Goal: Task Accomplishment & Management: Complete application form

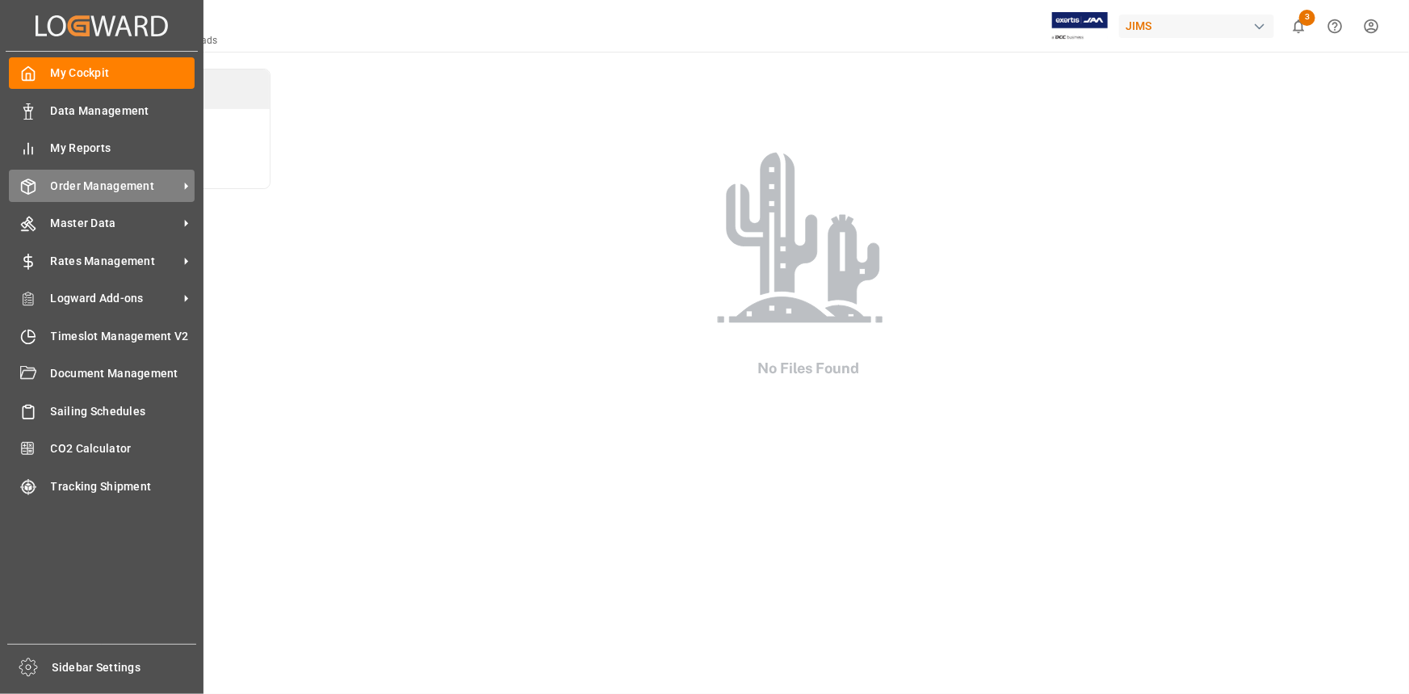
click at [94, 192] on span "Order Management" at bounding box center [115, 186] width 128 height 17
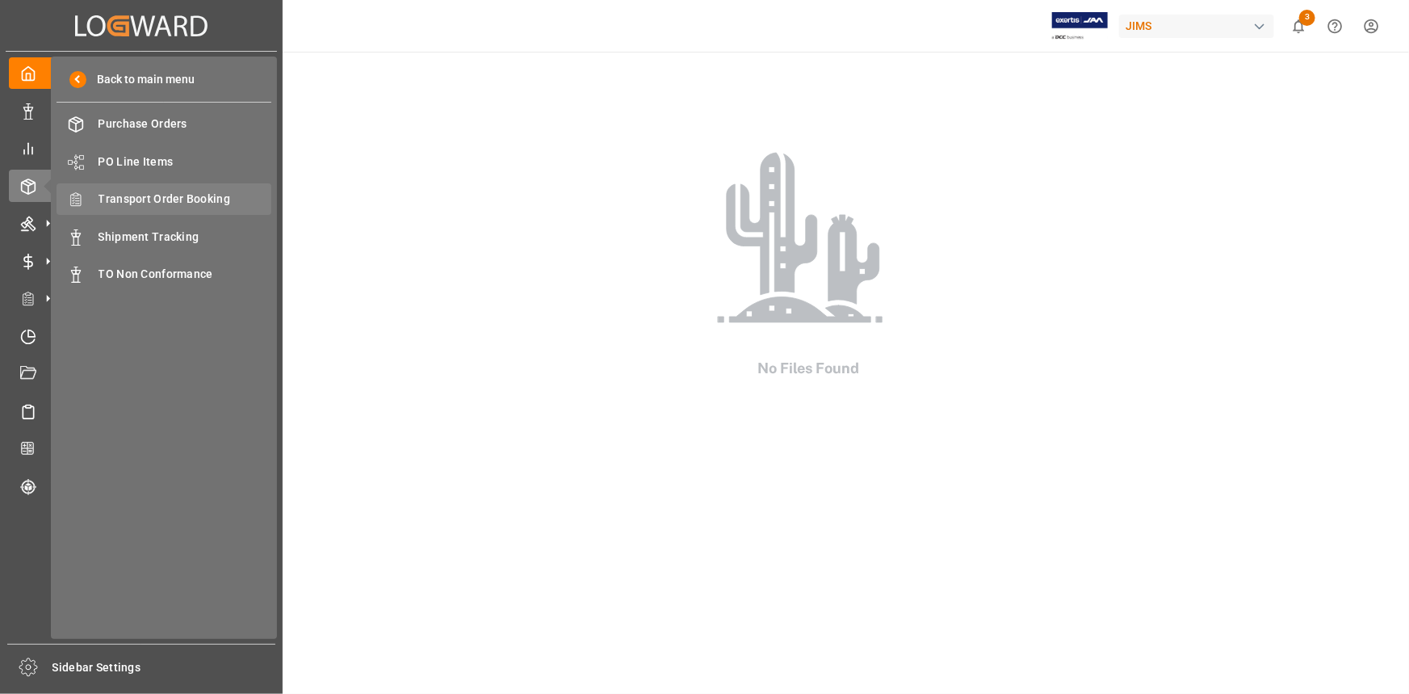
click at [165, 201] on span "Transport Order Booking" at bounding box center [186, 199] width 174 height 17
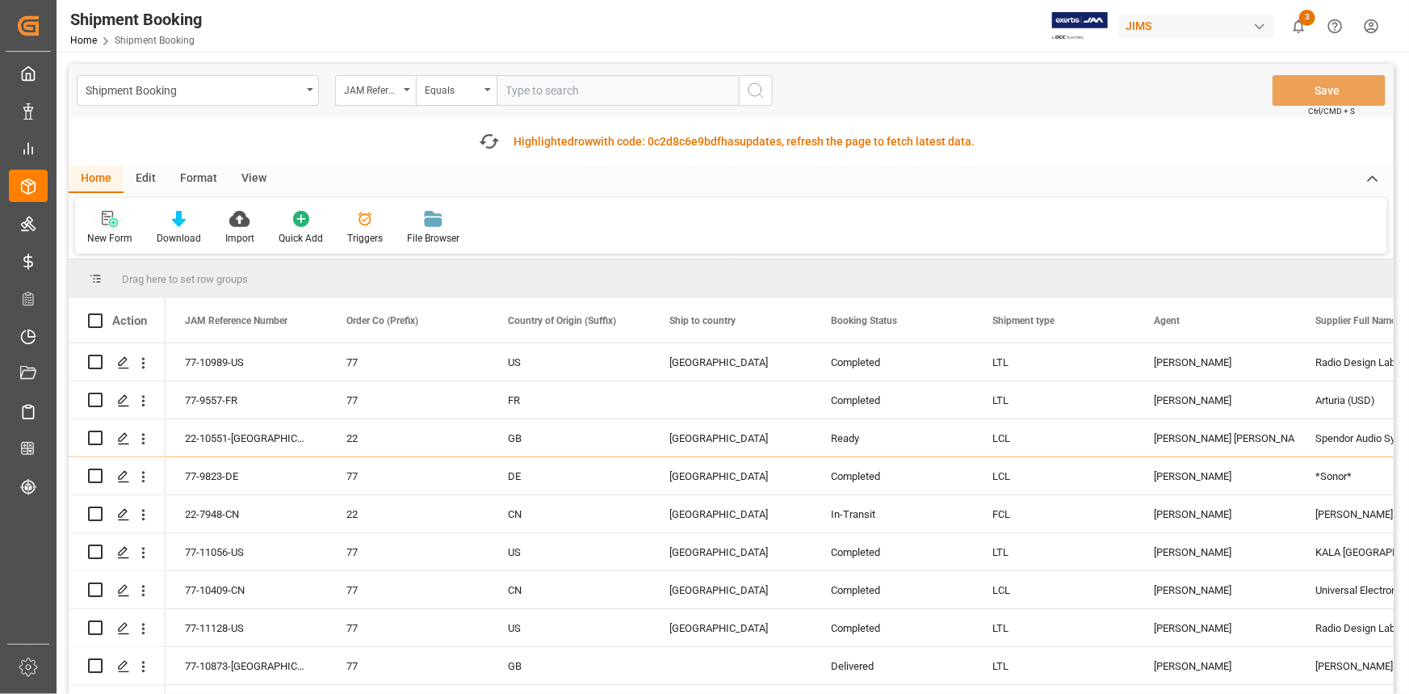
click at [103, 221] on icon at bounding box center [110, 219] width 16 height 16
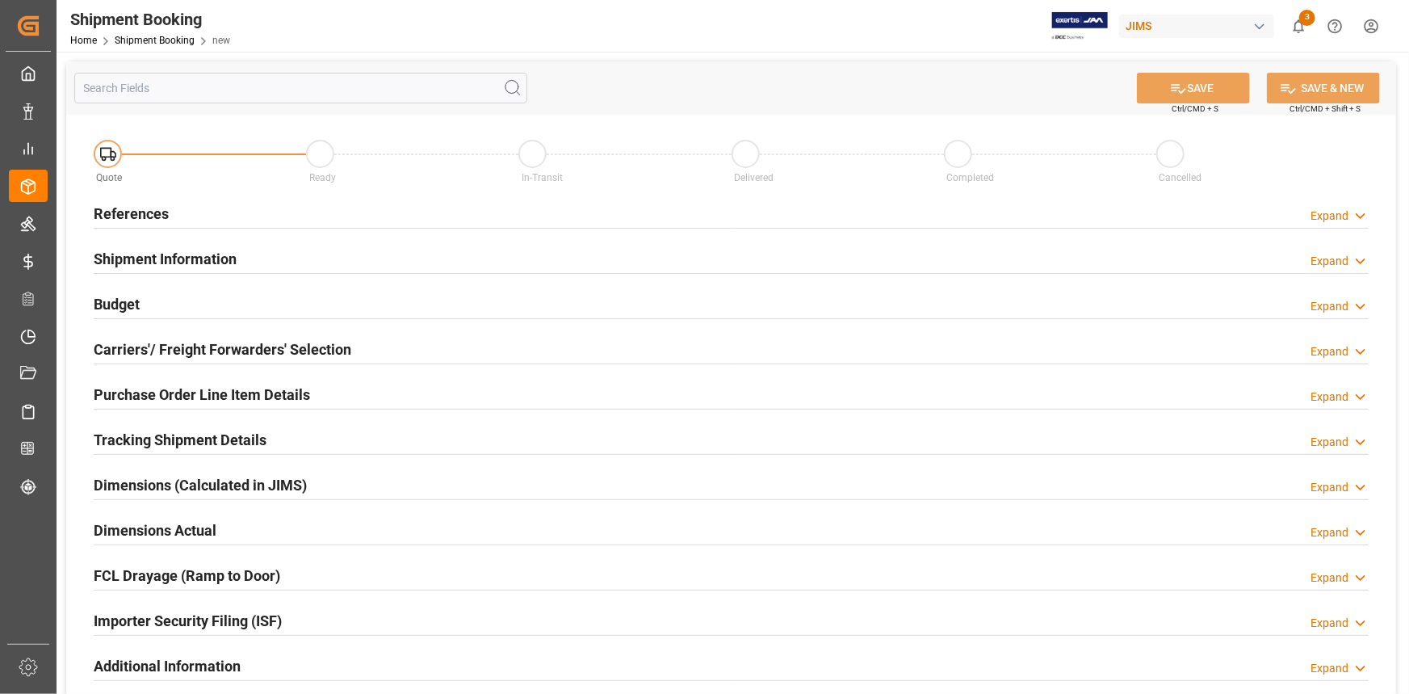
click at [394, 216] on div "References Expand" at bounding box center [731, 212] width 1275 height 31
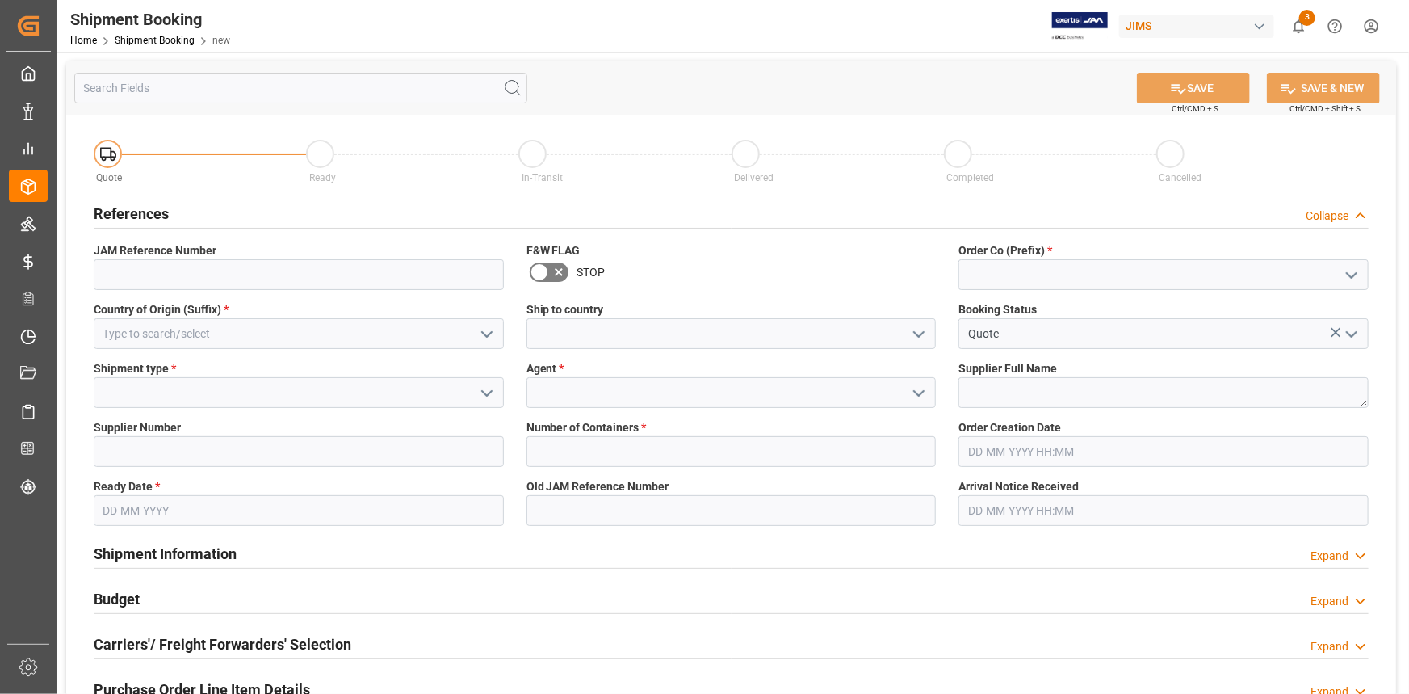
click at [1344, 274] on icon "open menu" at bounding box center [1351, 275] width 19 height 19
click at [1210, 313] on div "22" at bounding box center [1163, 310] width 409 height 36
type input "22"
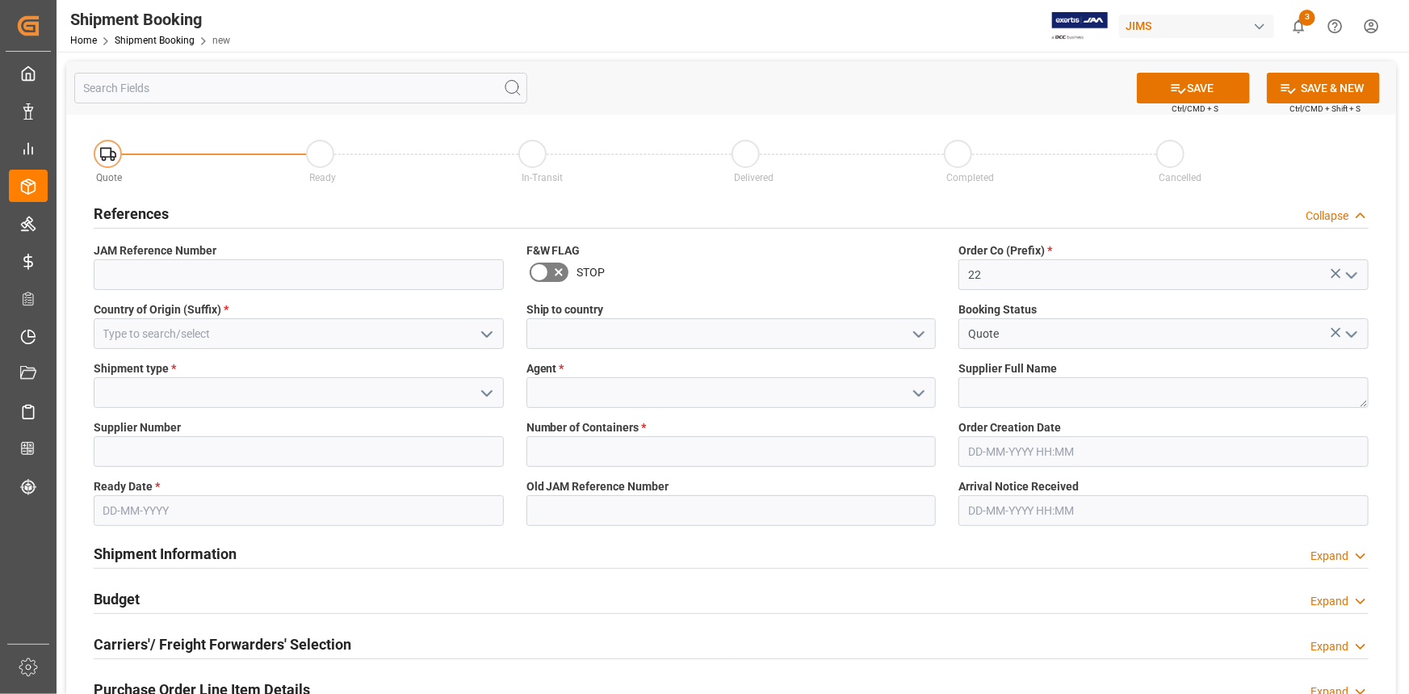
click at [484, 333] on icon "open menu" at bounding box center [486, 334] width 19 height 19
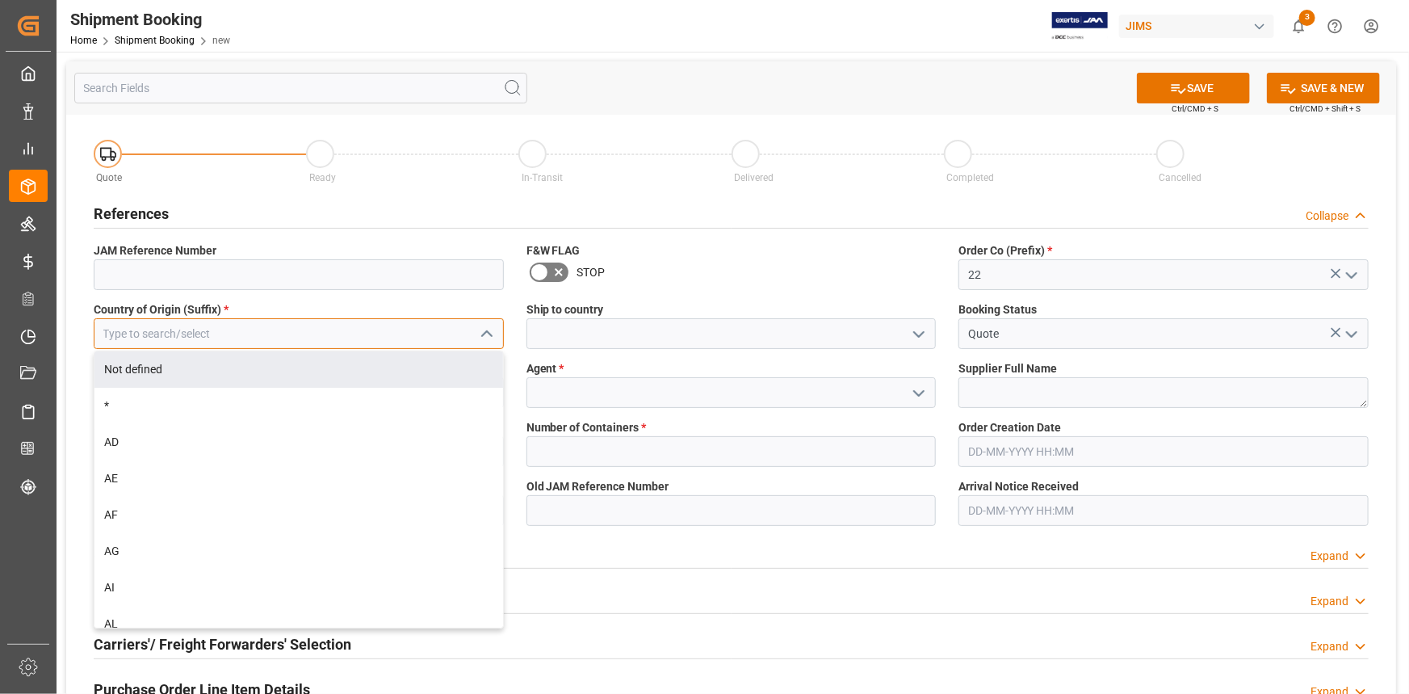
click at [249, 338] on input at bounding box center [299, 333] width 410 height 31
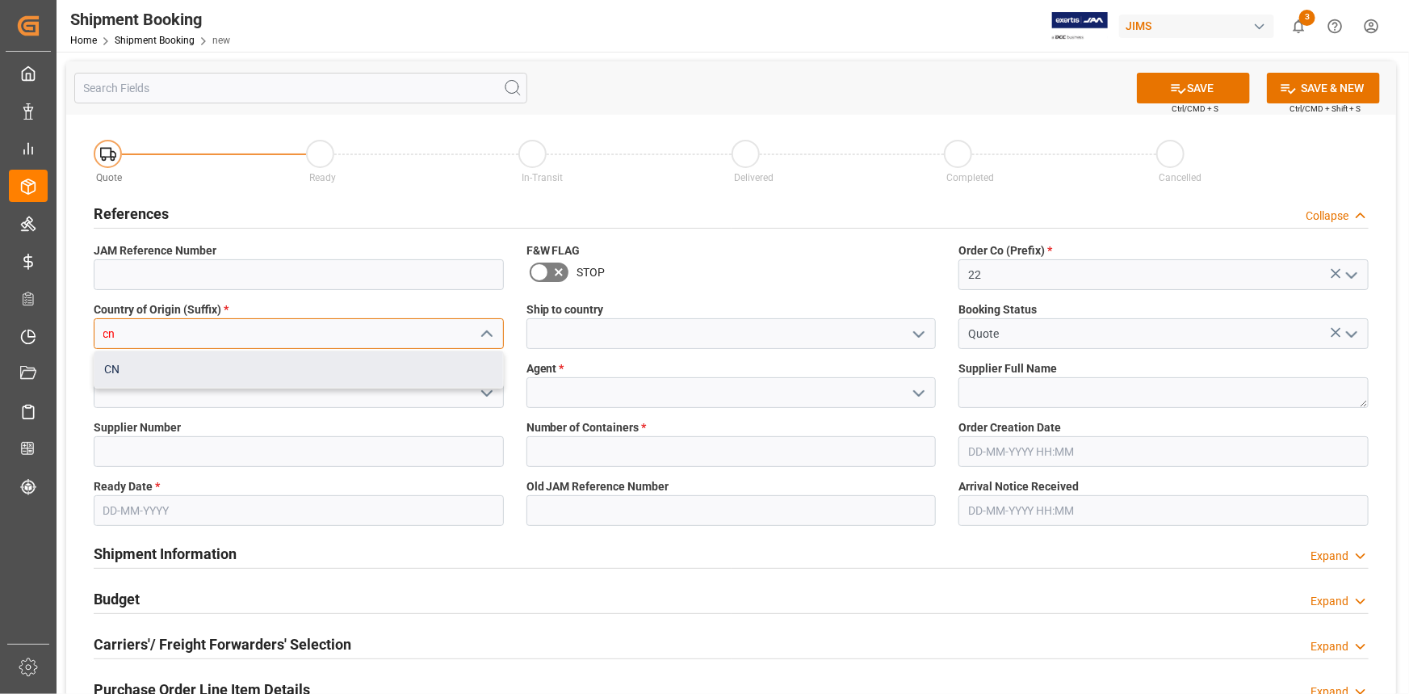
click at [350, 363] on div "CN" at bounding box center [298, 369] width 409 height 36
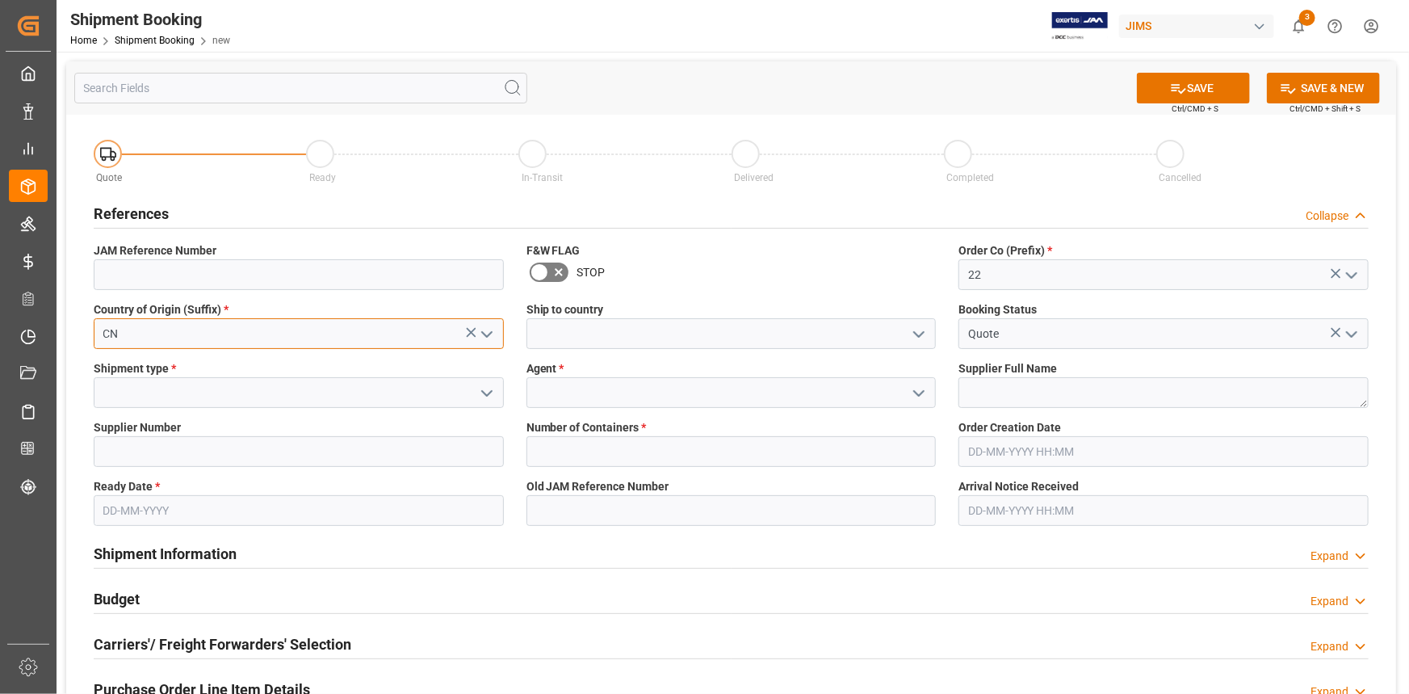
type input "CN"
click at [918, 331] on icon "open menu" at bounding box center [918, 334] width 19 height 19
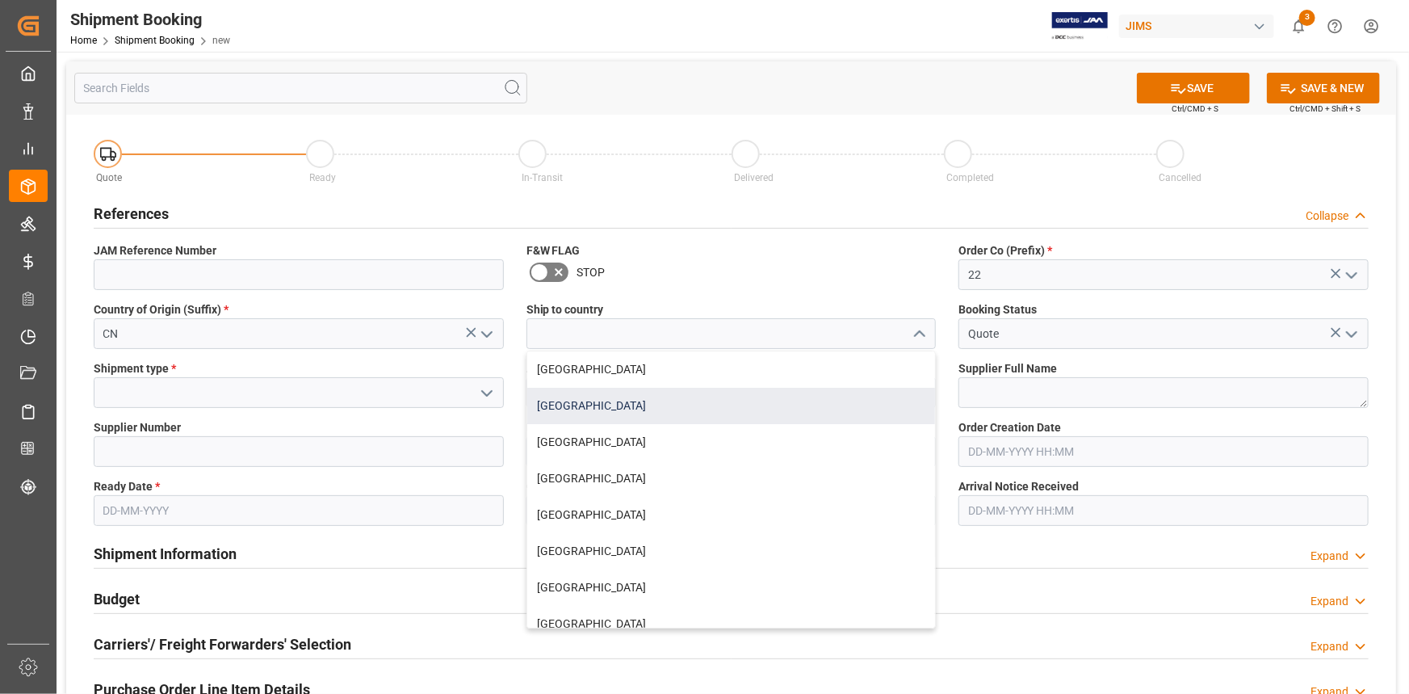
click at [669, 402] on div "[GEOGRAPHIC_DATA]" at bounding box center [731, 406] width 409 height 36
type input "[GEOGRAPHIC_DATA]"
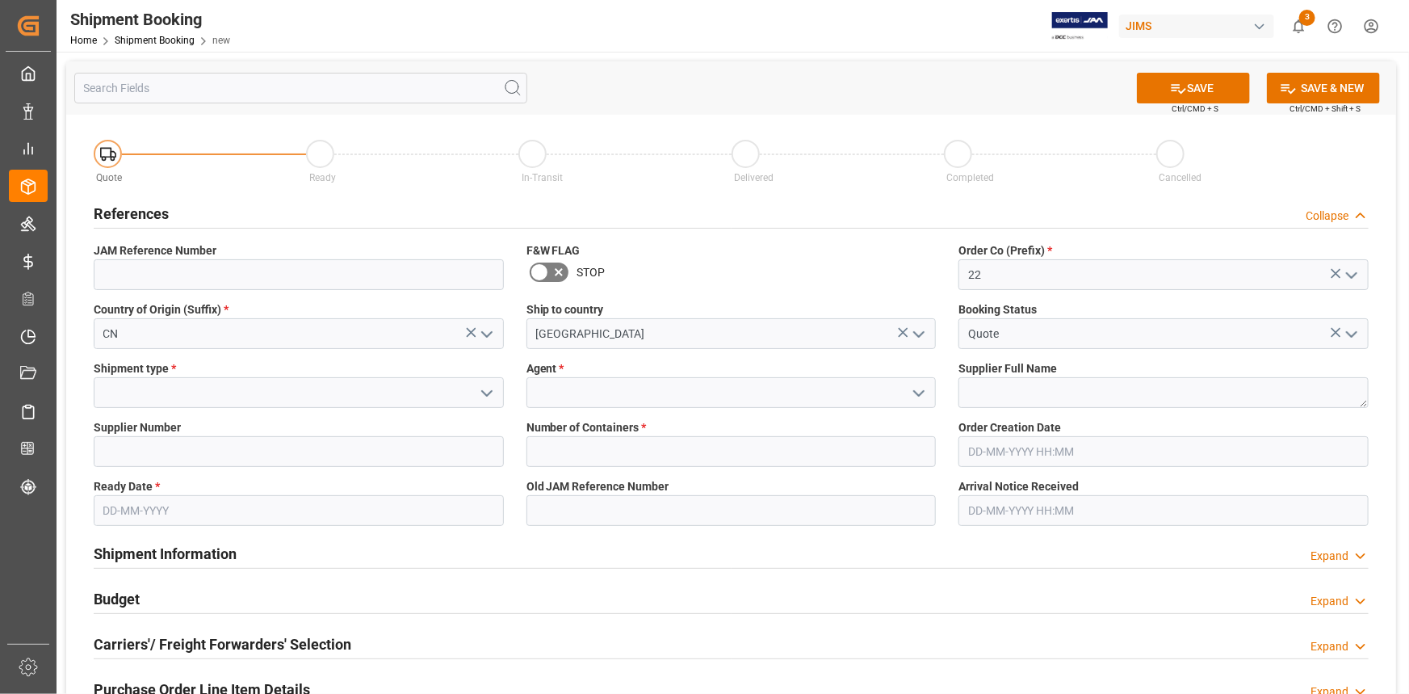
drag, startPoint x: 485, startPoint y: 392, endPoint x: 476, endPoint y: 391, distance: 9.7
click at [484, 392] on icon "open menu" at bounding box center [486, 393] width 19 height 19
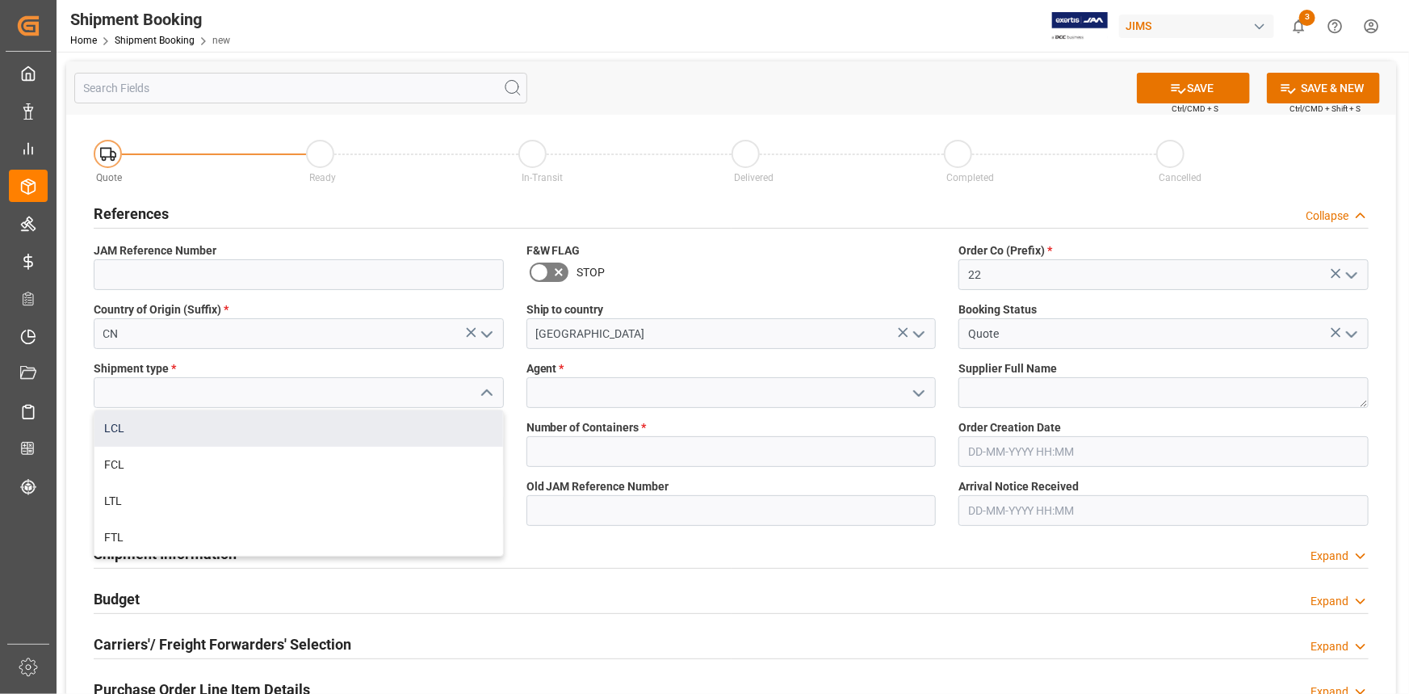
click at [279, 433] on div "LCL" at bounding box center [298, 428] width 409 height 36
type input "LCL"
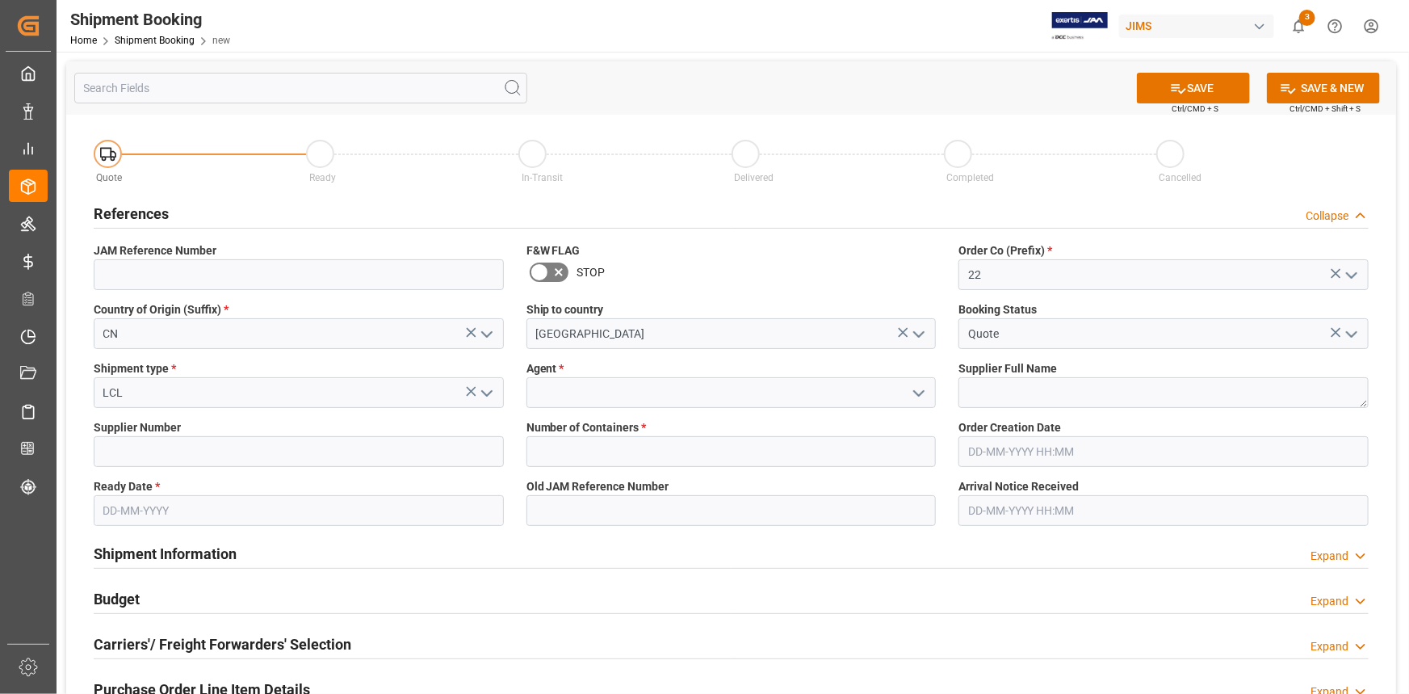
click at [918, 394] on polyline "open menu" at bounding box center [919, 393] width 10 height 5
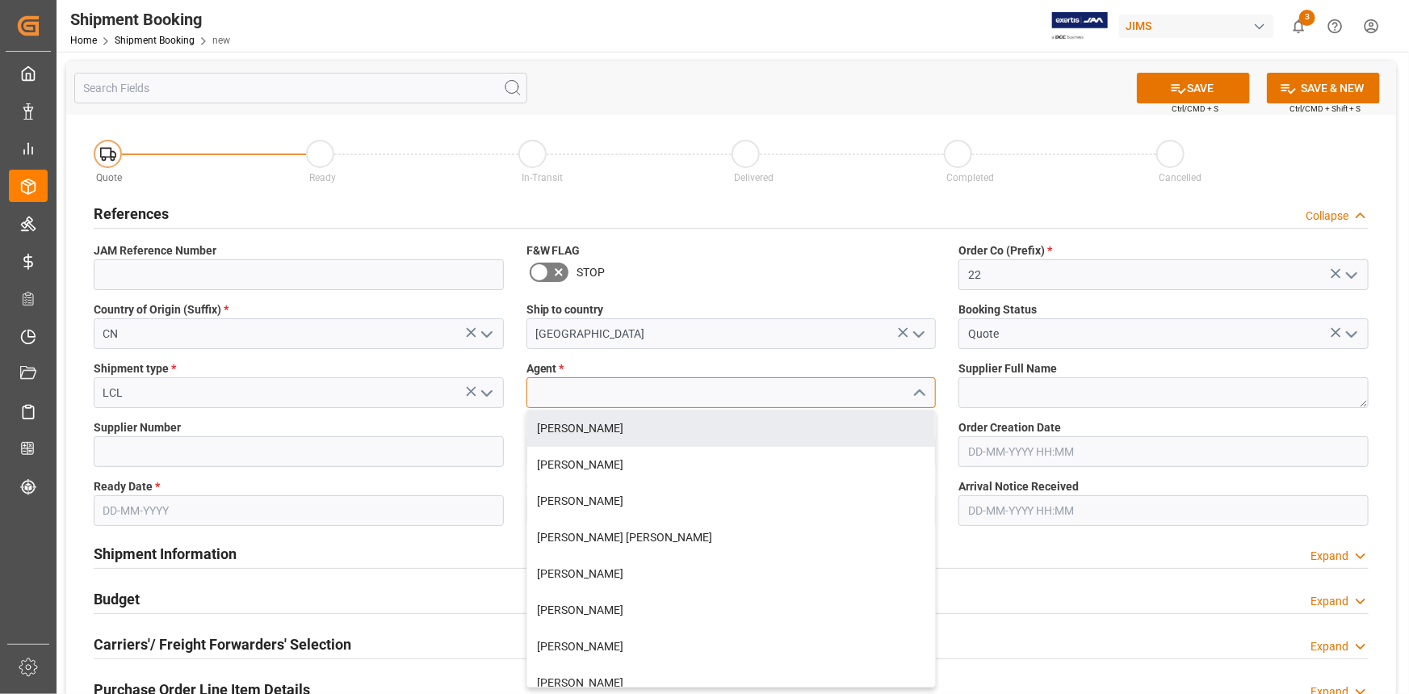
click at [718, 397] on input at bounding box center [731, 392] width 410 height 31
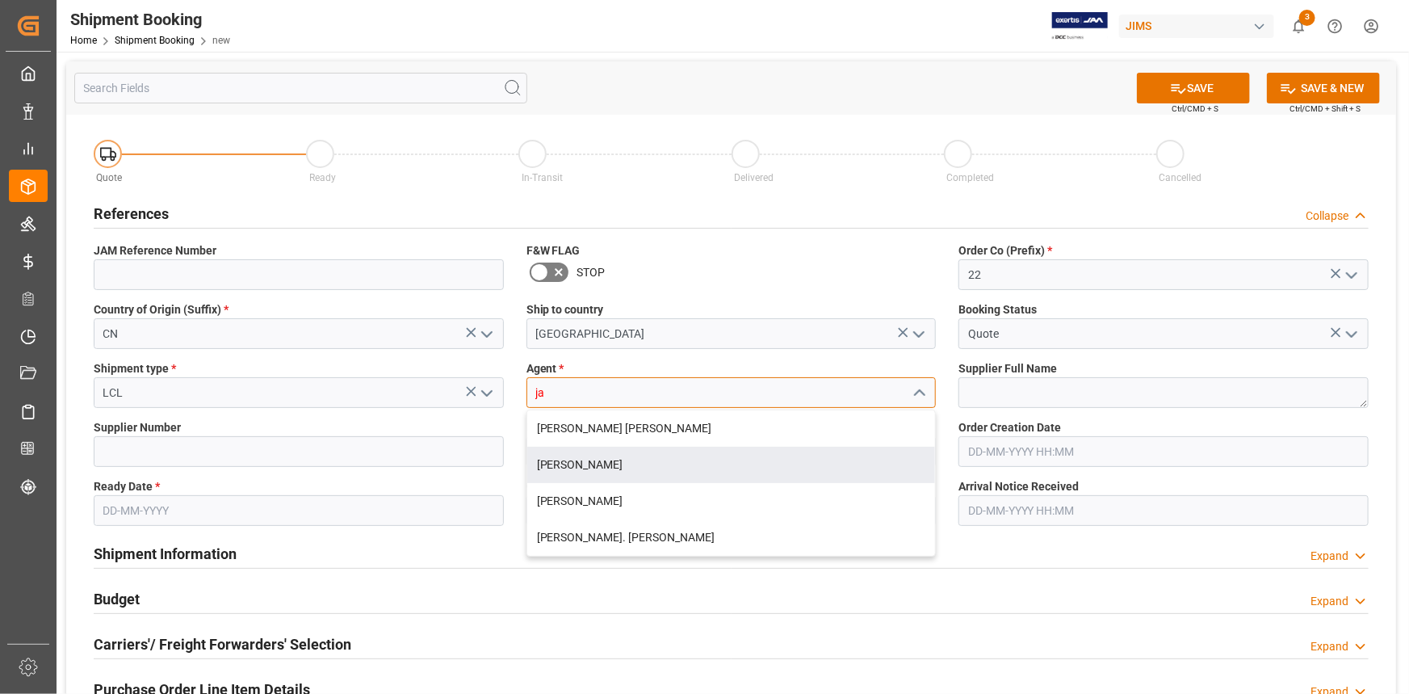
click at [627, 469] on div "[PERSON_NAME]" at bounding box center [731, 465] width 409 height 36
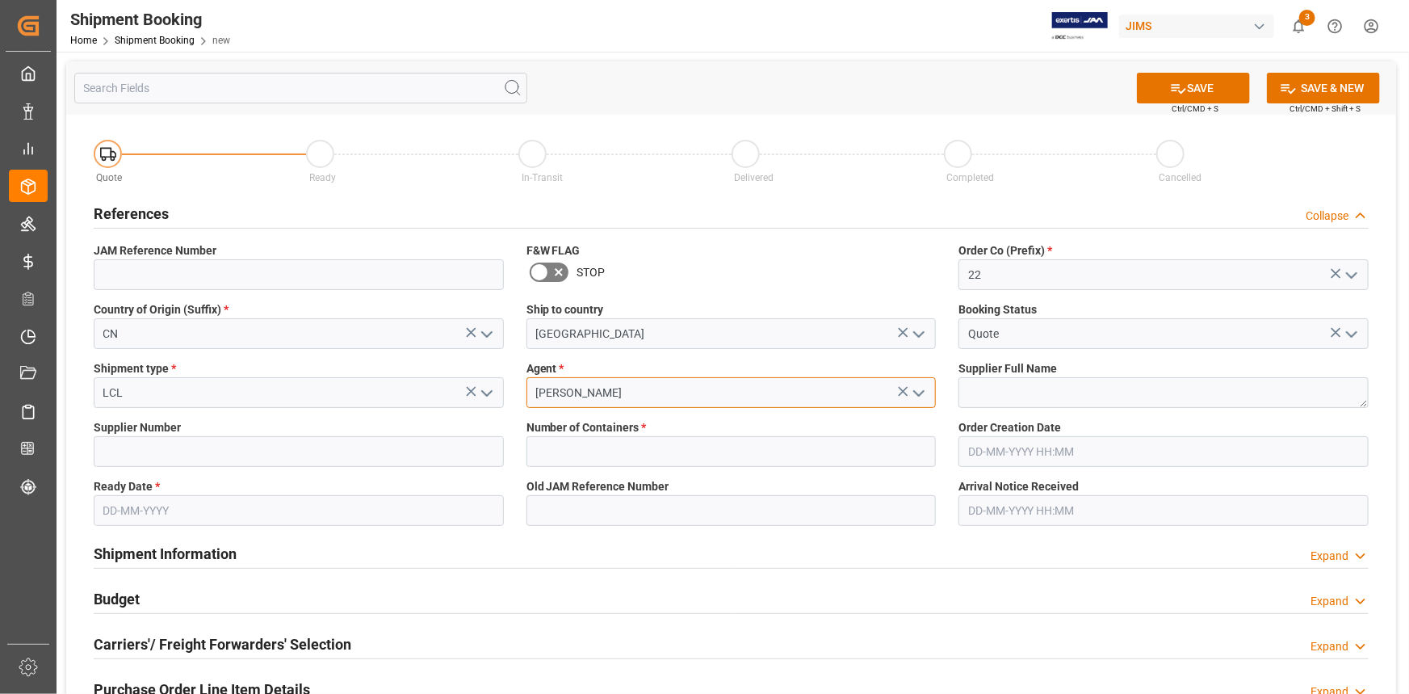
type input "[PERSON_NAME]"
click at [1001, 382] on textarea at bounding box center [1163, 392] width 410 height 31
paste textarea "CAD Audio-Enbao Electronic Co Ltd"
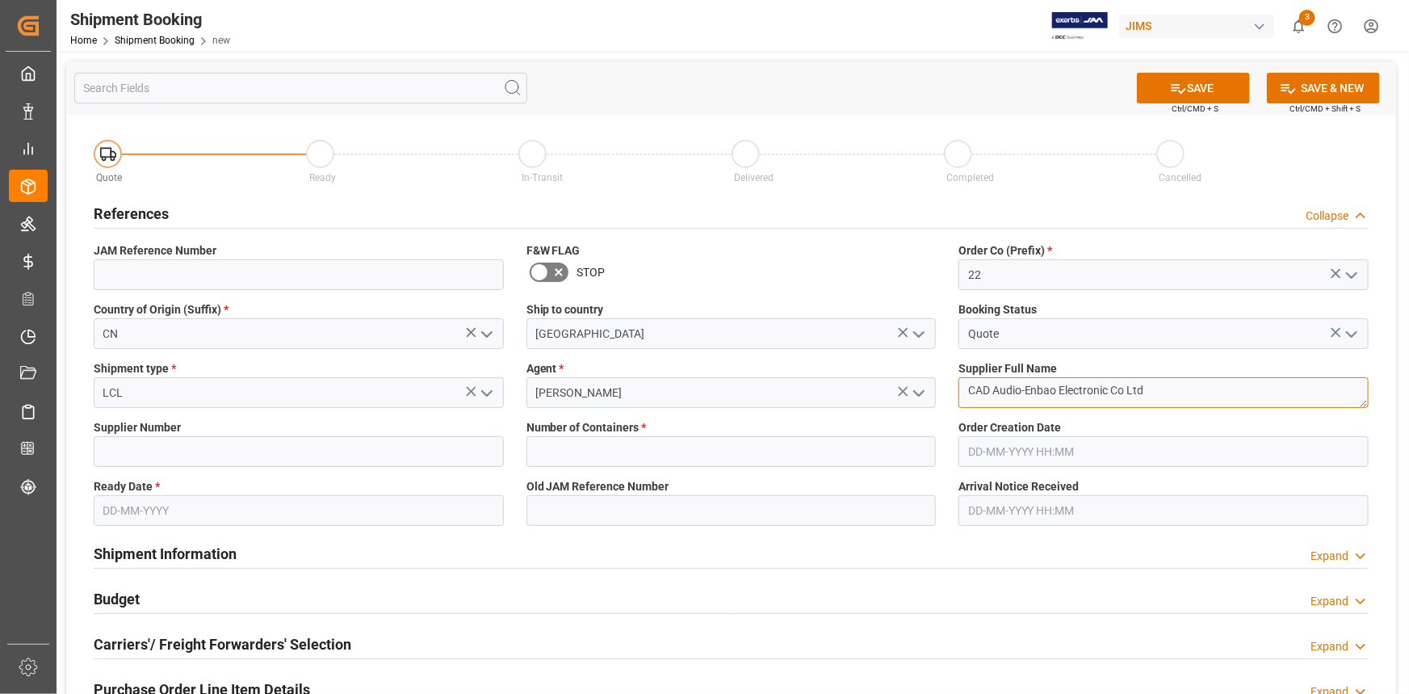
type textarea "CAD Audio-Enbao Electronic Co Ltd"
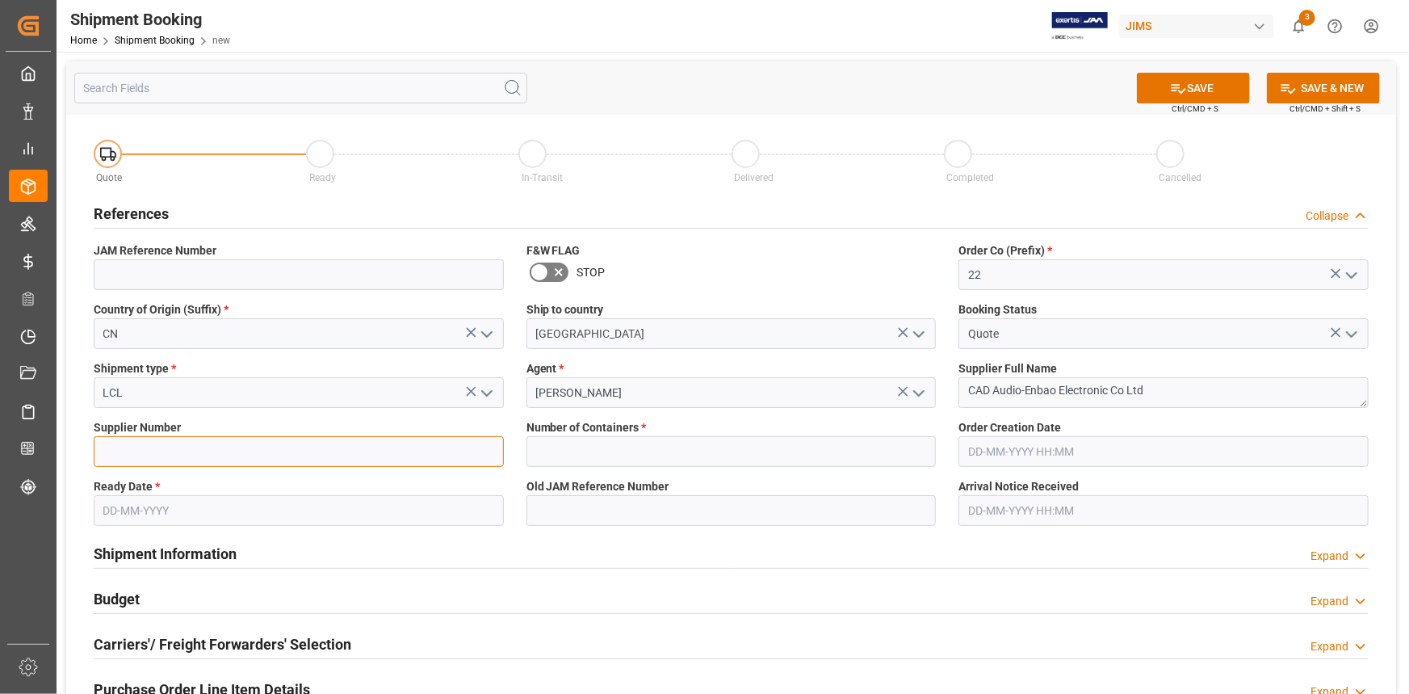
click at [208, 449] on input at bounding box center [299, 451] width 410 height 31
paste input "569934"
type input "569934"
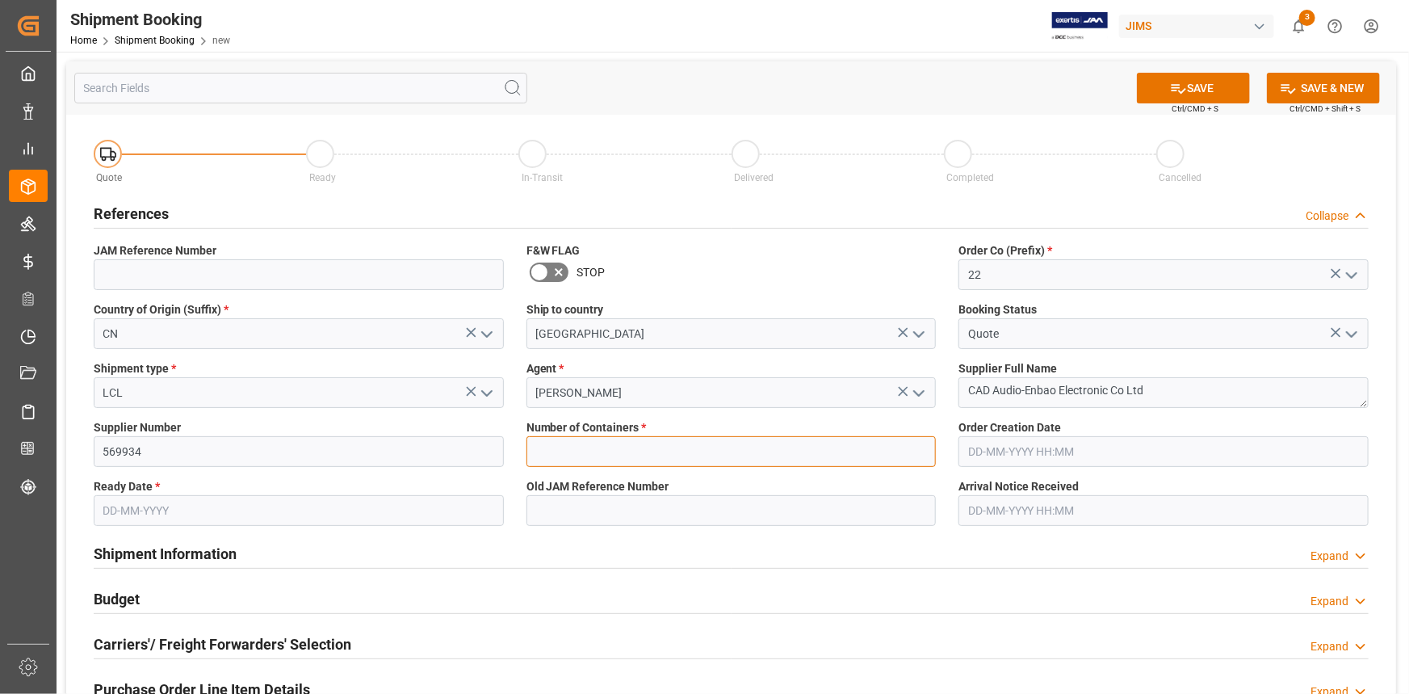
click at [557, 451] on input "text" at bounding box center [731, 451] width 410 height 31
type input "0"
click at [144, 506] on input "text" at bounding box center [299, 510] width 410 height 31
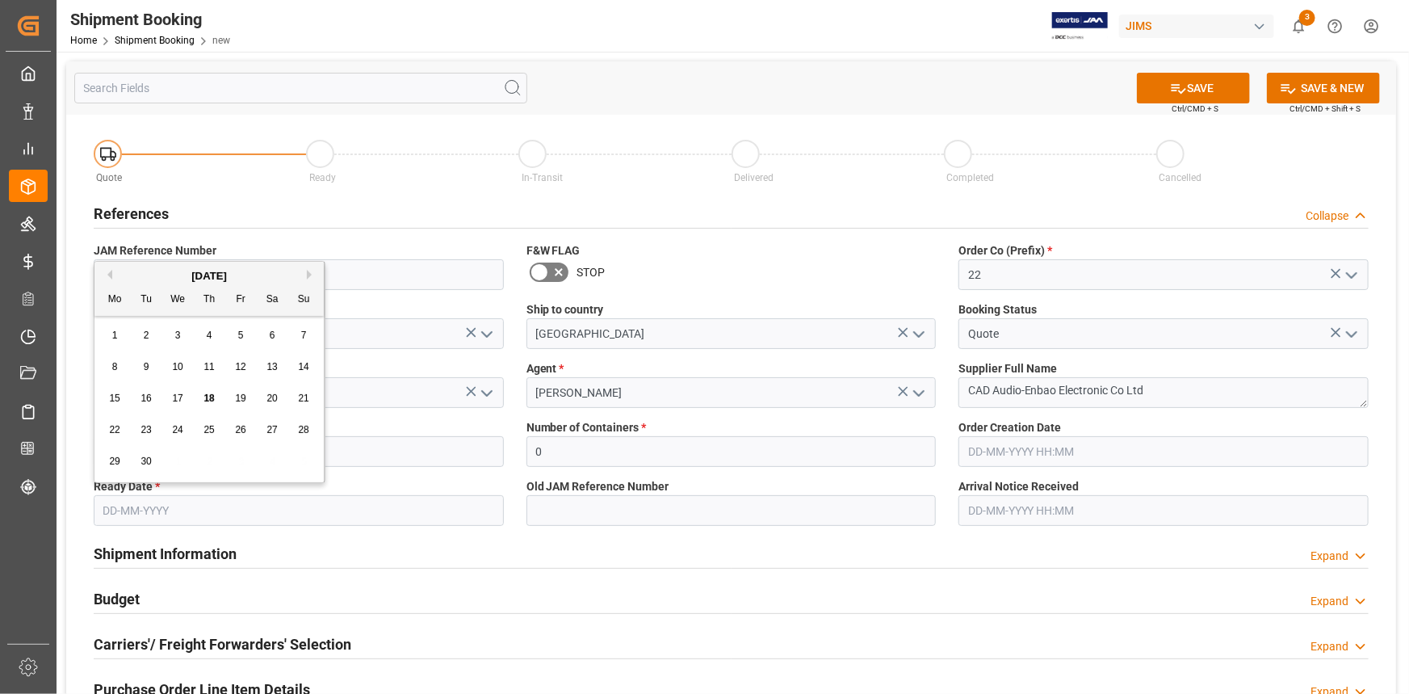
click at [307, 274] on button "Next Month" at bounding box center [312, 275] width 10 height 10
click at [244, 367] on span "10" at bounding box center [240, 366] width 10 height 11
type input "[DATE]"
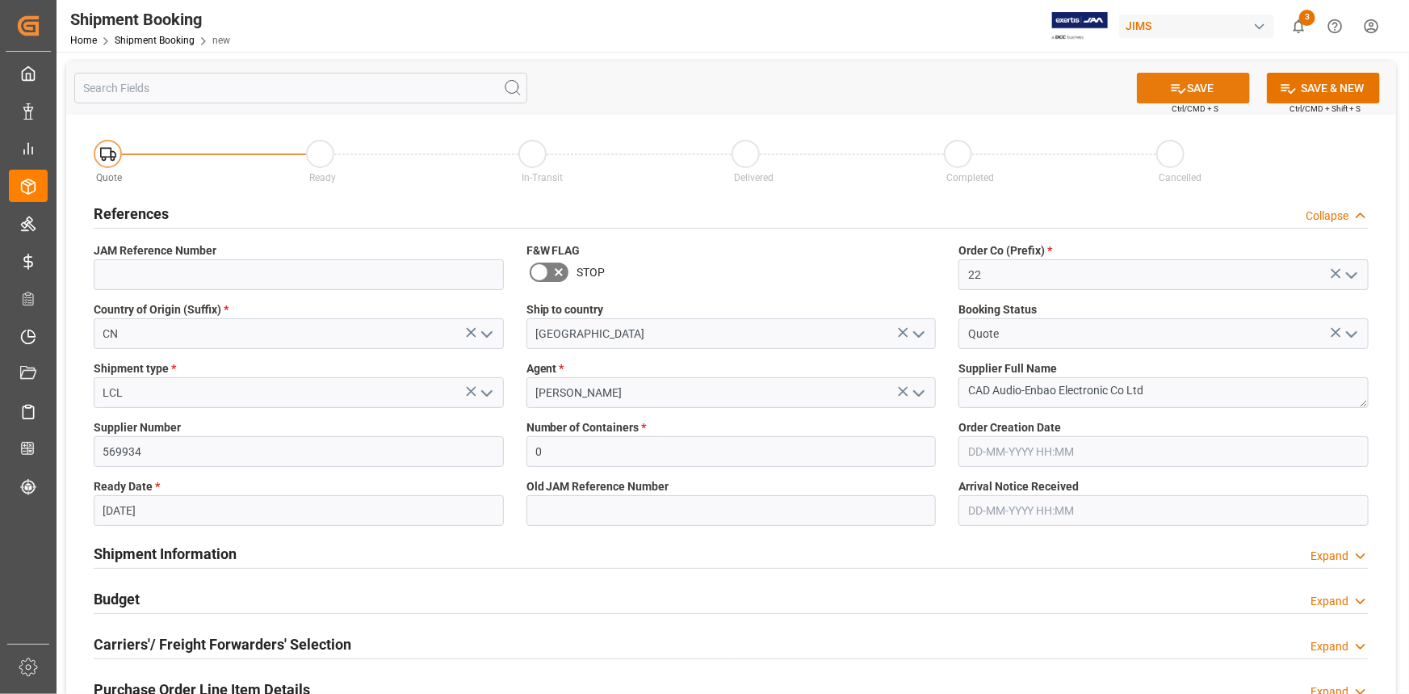
click at [1197, 93] on button "SAVE" at bounding box center [1193, 88] width 113 height 31
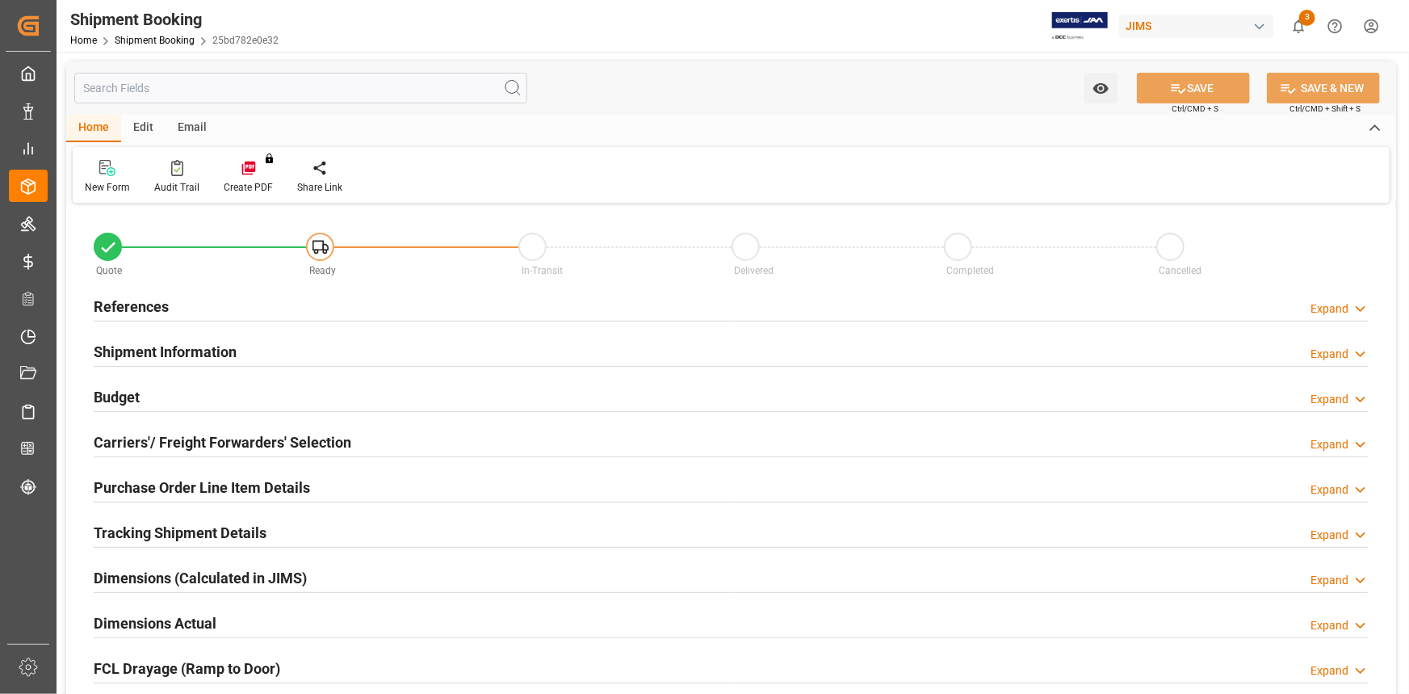
type input "0"
type input "[DATE]"
click at [254, 308] on div "References Expand" at bounding box center [731, 305] width 1275 height 31
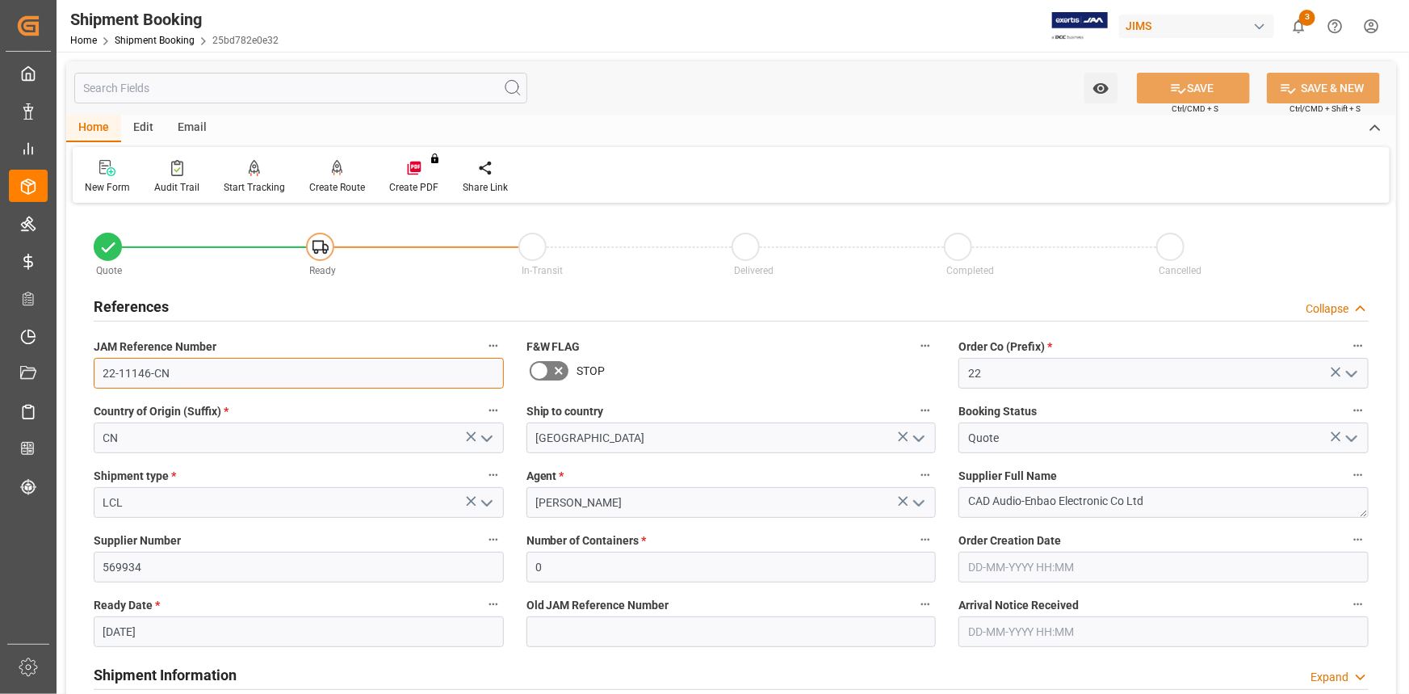
click at [182, 371] on input "22-11146-CN" at bounding box center [299, 373] width 410 height 31
drag, startPoint x: 193, startPoint y: 379, endPoint x: 169, endPoint y: 406, distance: 36.0
